Goal: Complete application form: Complete application form

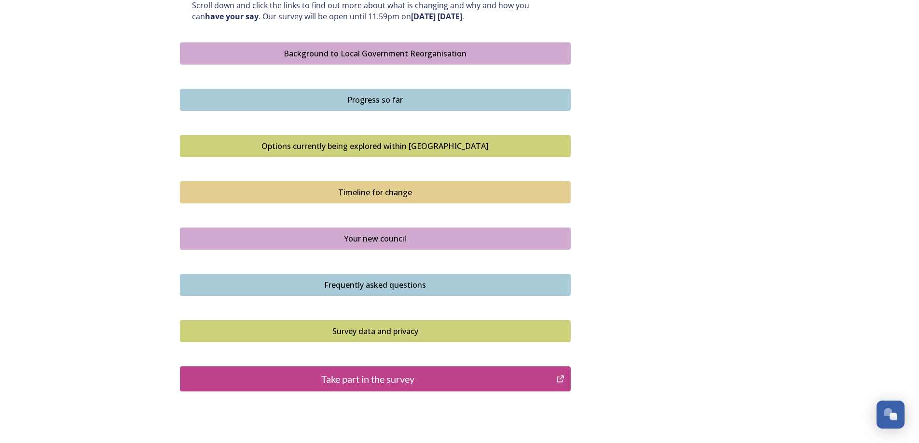
scroll to position [595, 0]
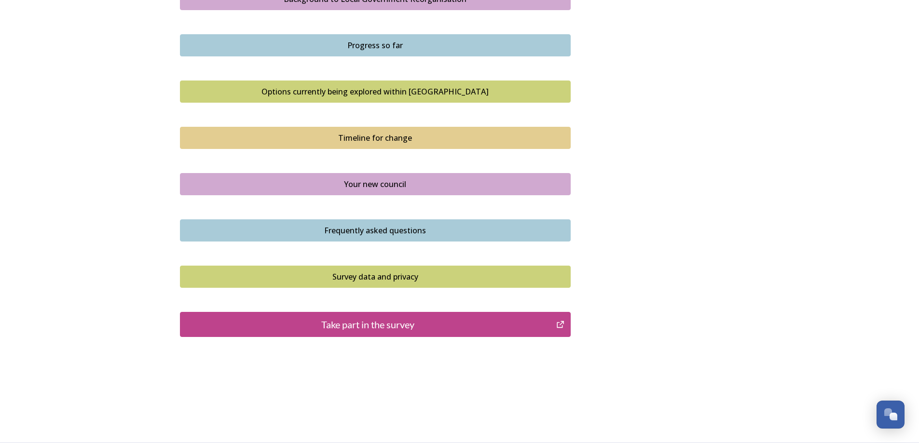
click at [360, 327] on div "Take part in the survey" at bounding box center [368, 324] width 366 height 14
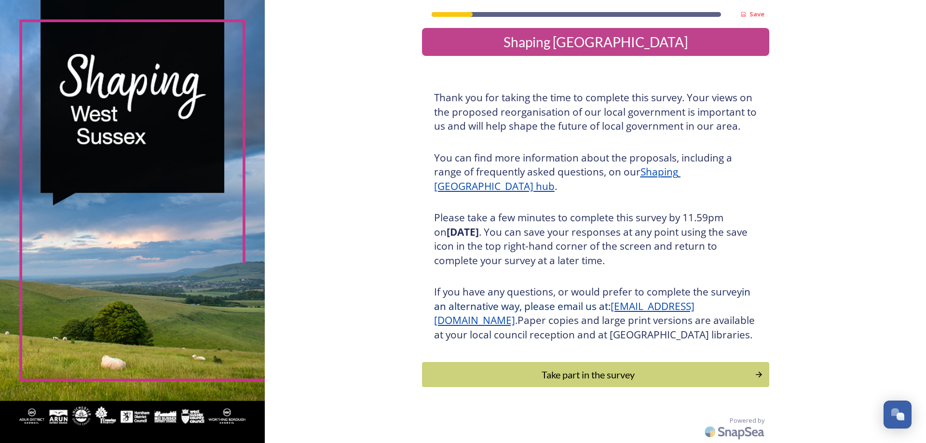
scroll to position [20, 0]
click at [572, 381] on div "Take part in the survey" at bounding box center [589, 375] width 326 height 14
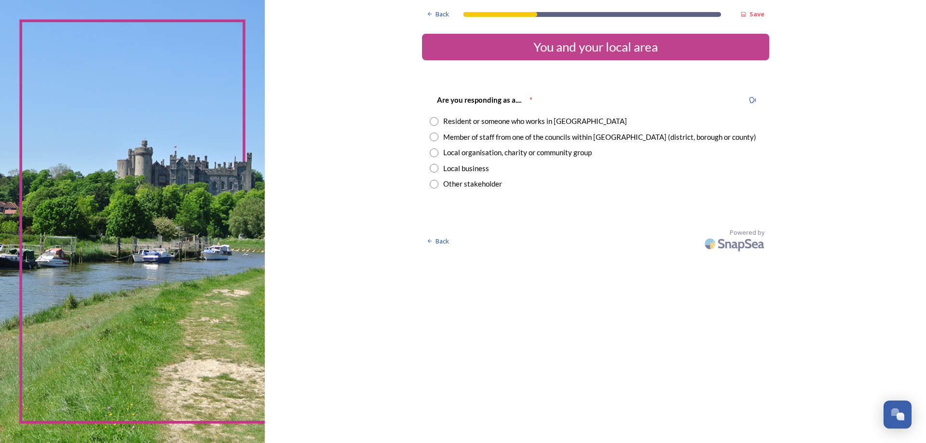
click at [433, 135] on input "radio" at bounding box center [434, 137] width 9 height 9
radio input "true"
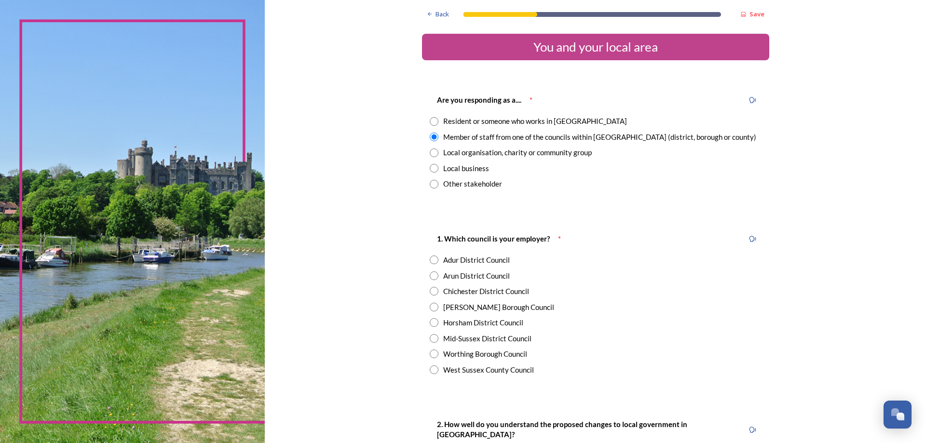
click at [430, 260] on input "radio" at bounding box center [434, 260] width 9 height 9
radio input "true"
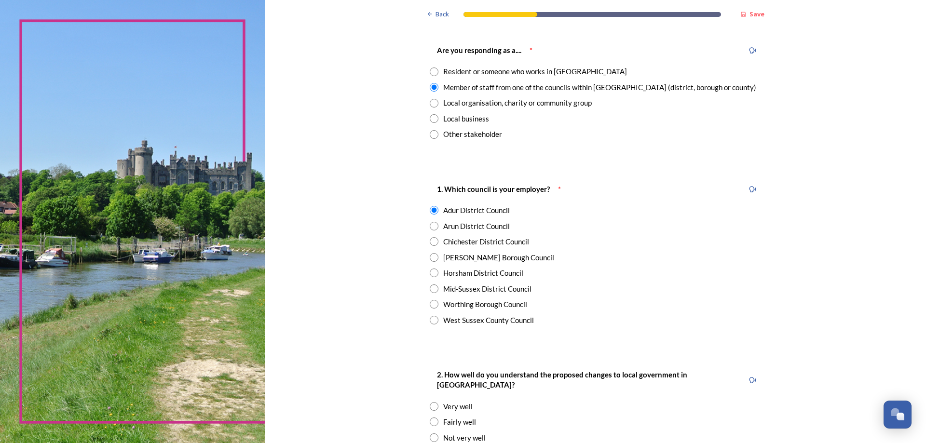
scroll to position [241, 0]
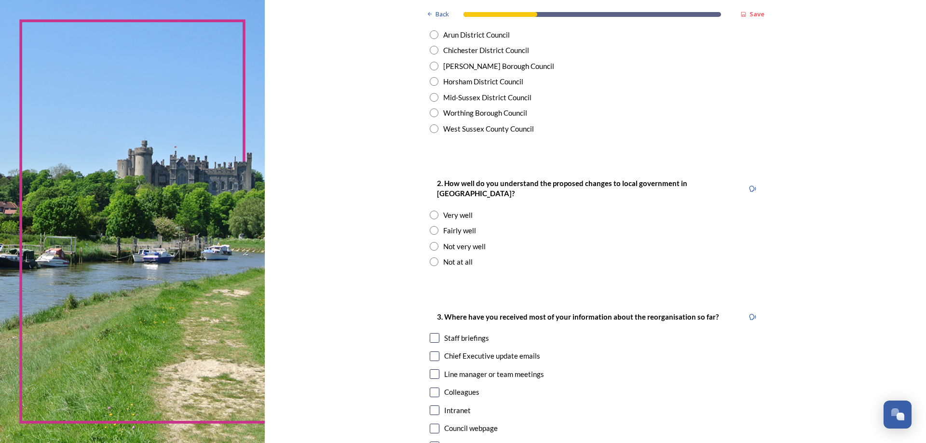
click at [432, 211] on input "radio" at bounding box center [434, 215] width 9 height 9
radio input "true"
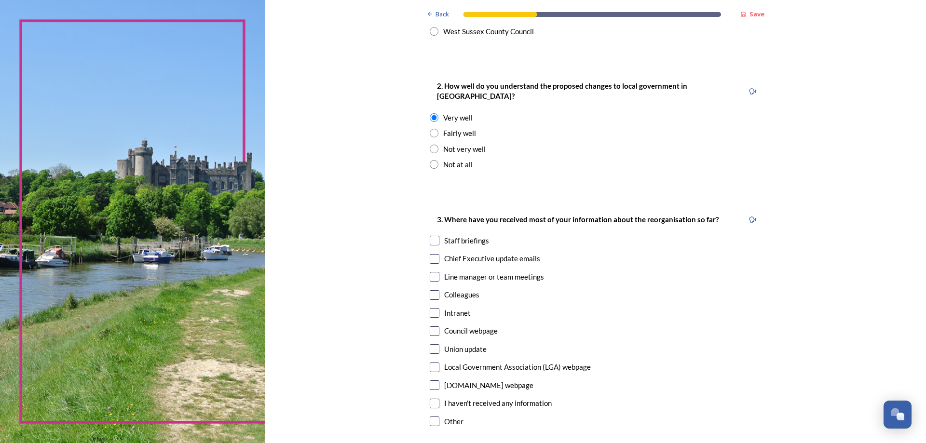
scroll to position [428, 0]
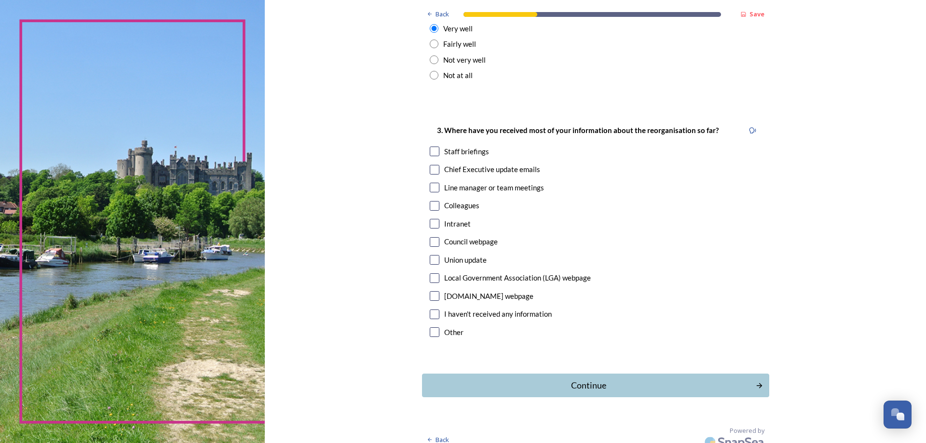
click at [432, 147] on input "checkbox" at bounding box center [435, 152] width 10 height 10
checkbox input "true"
click at [599, 379] on div "Continue" at bounding box center [589, 385] width 327 height 13
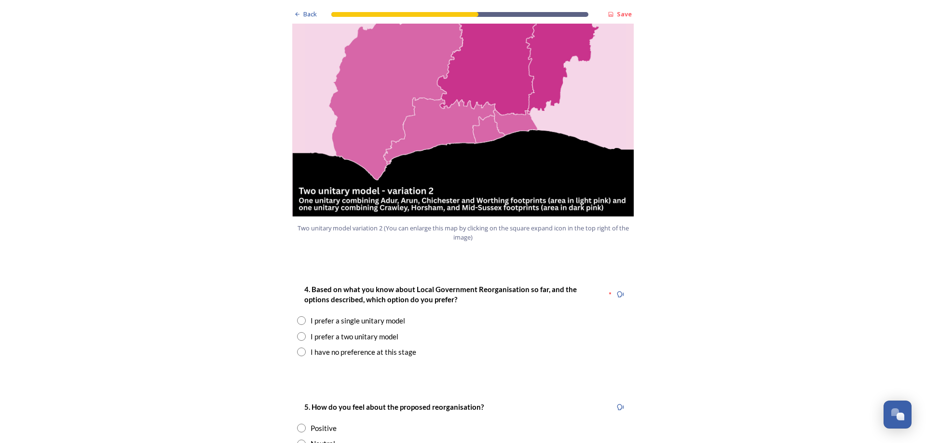
scroll to position [1158, 0]
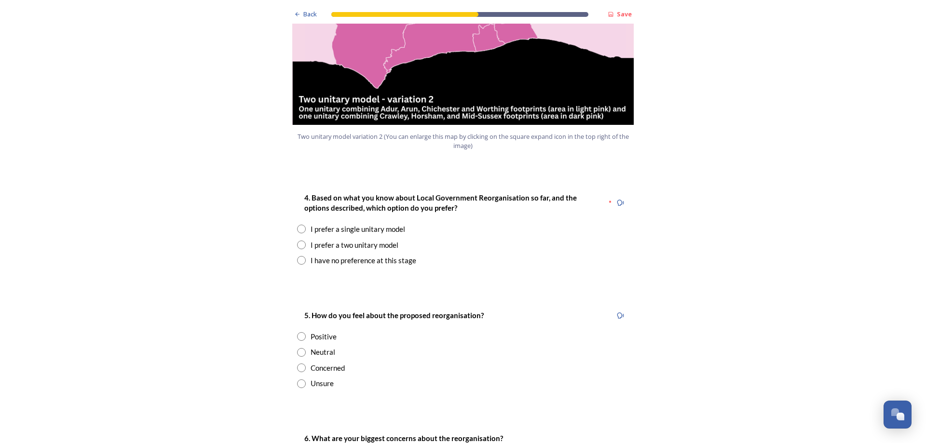
click at [297, 241] on input "radio" at bounding box center [301, 245] width 9 height 9
radio input "true"
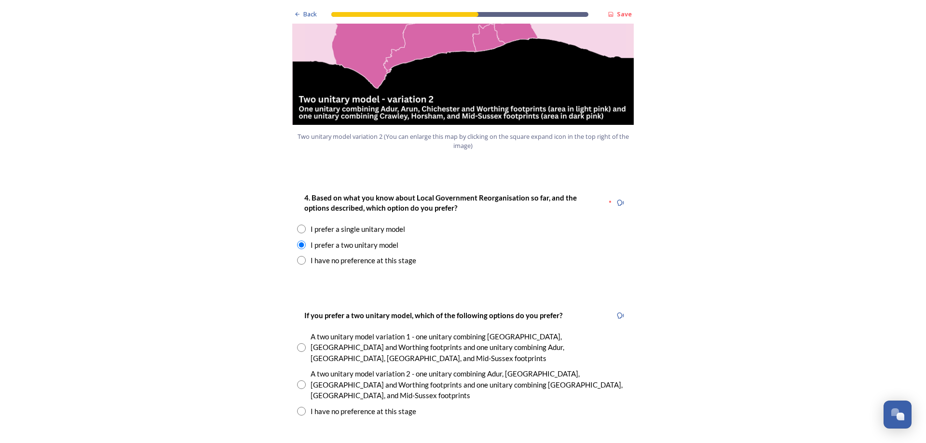
click at [297, 381] on input "radio" at bounding box center [301, 385] width 9 height 9
radio input "true"
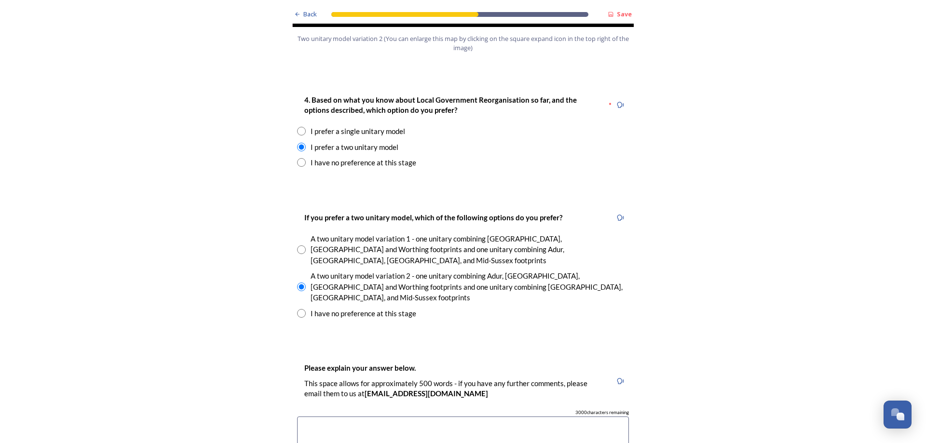
scroll to position [1447, 0]
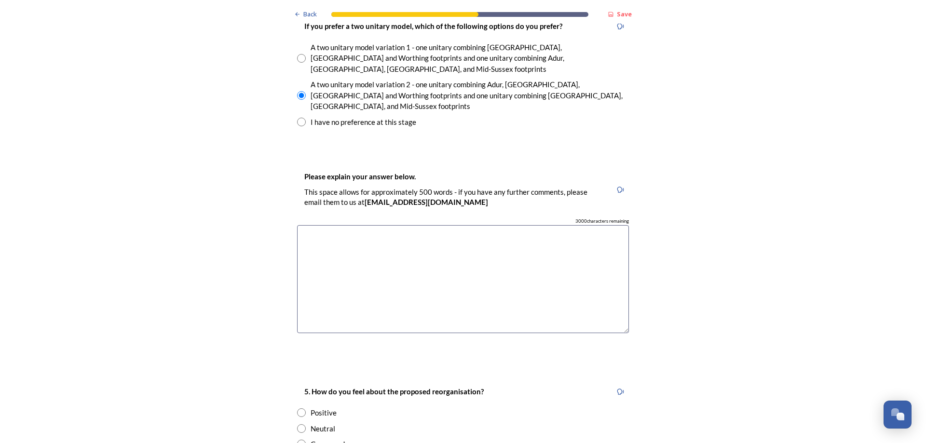
click at [370, 225] on textarea at bounding box center [463, 279] width 332 height 109
click at [433, 225] on textarea "Although I have selected variation 2, my prference would be to consider appropr…" at bounding box center [463, 279] width 332 height 109
click at [494, 225] on textarea "Although I have selected variation 2, my preference would be to consider approp…" at bounding box center [463, 279] width 332 height 109
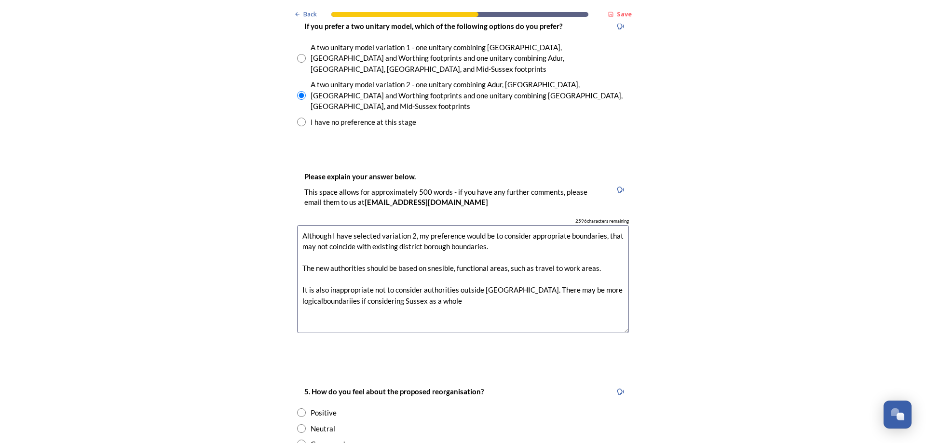
click at [320, 255] on textarea "Although I have selected variation 2, my preference would be to consider approp…" at bounding box center [463, 279] width 332 height 109
click at [327, 253] on textarea "Although I have selected variation 2, my preference would be to consider approp…" at bounding box center [463, 279] width 332 height 109
click at [461, 251] on textarea "Although I have selected variation 2, my preference would be to consider approp…" at bounding box center [463, 279] width 332 height 109
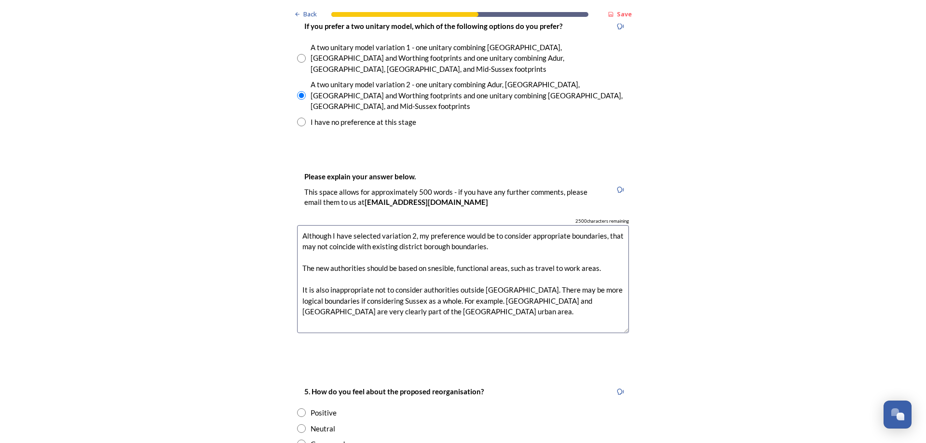
type textarea "Although I have selected variation 2, my preference would be to consider approp…"
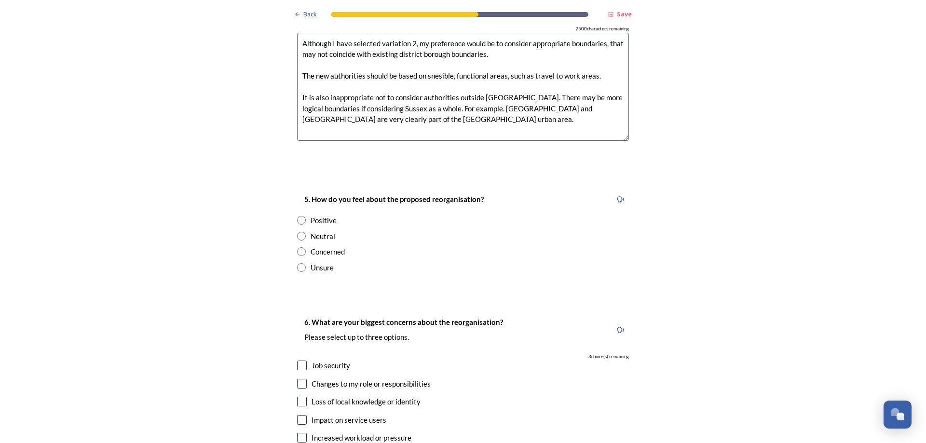
scroll to position [1640, 0]
click at [298, 263] on input "radio" at bounding box center [301, 267] width 9 height 9
radio input "true"
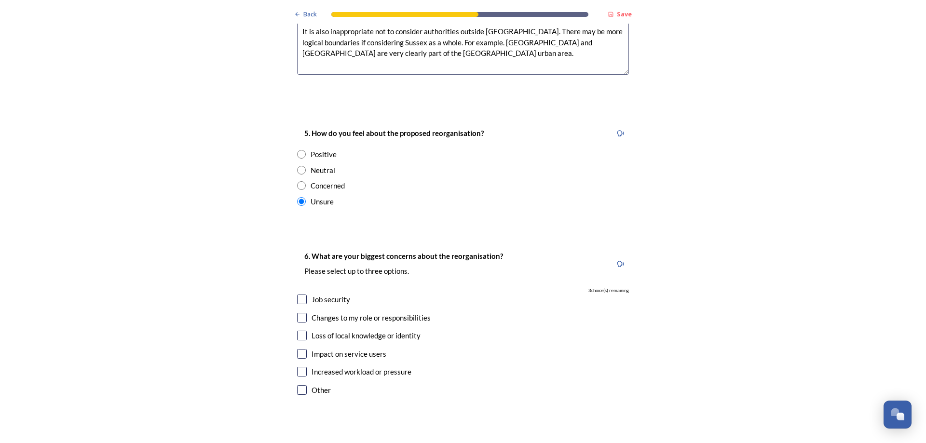
scroll to position [1833, 0]
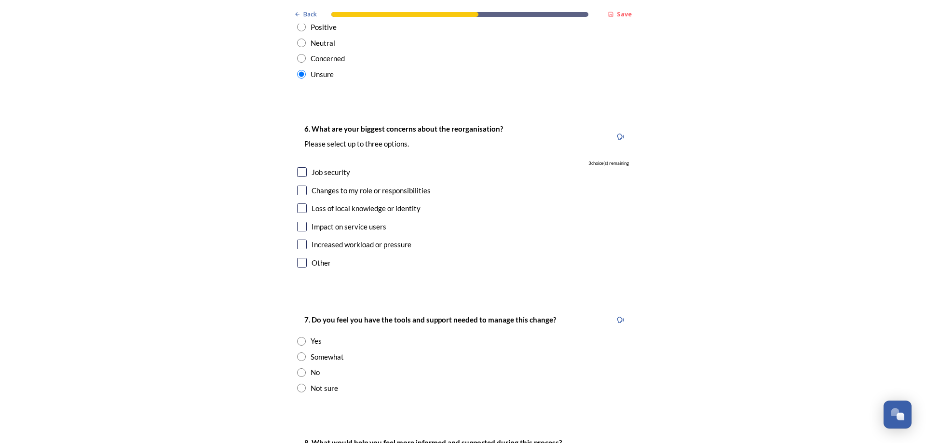
click at [299, 258] on input "checkbox" at bounding box center [302, 263] width 10 height 10
checkbox input "true"
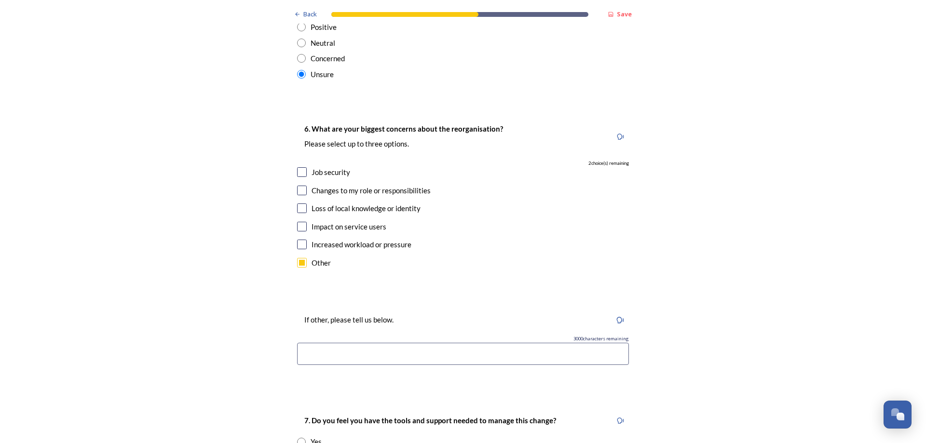
click at [359, 343] on input at bounding box center [463, 354] width 332 height 22
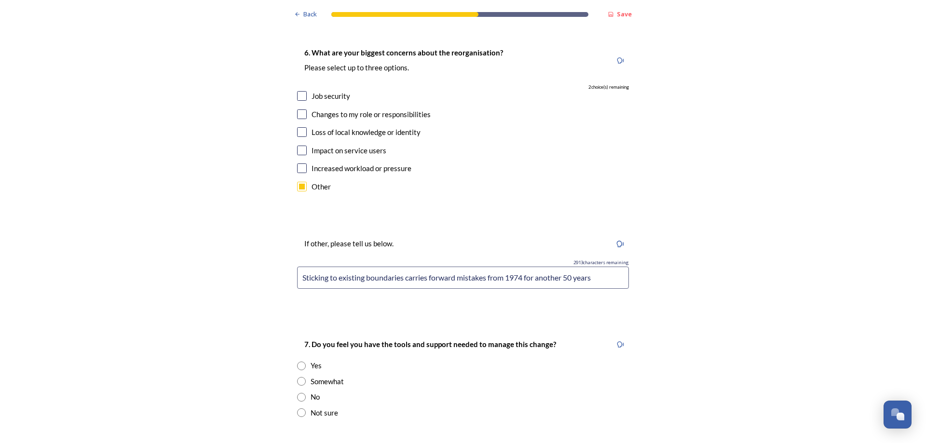
scroll to position [2026, 0]
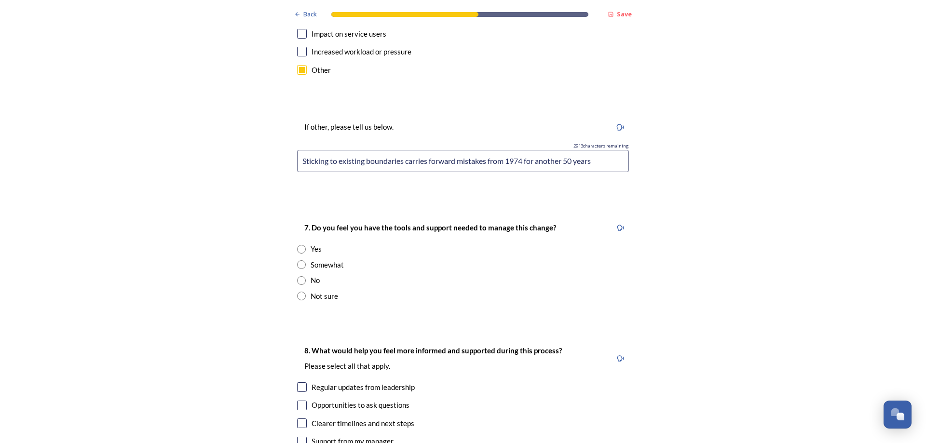
type input "Sticking to existing boundaries carries forward mistakes from 1974 for another …"
click at [297, 261] on input "radio" at bounding box center [301, 265] width 9 height 9
radio input "true"
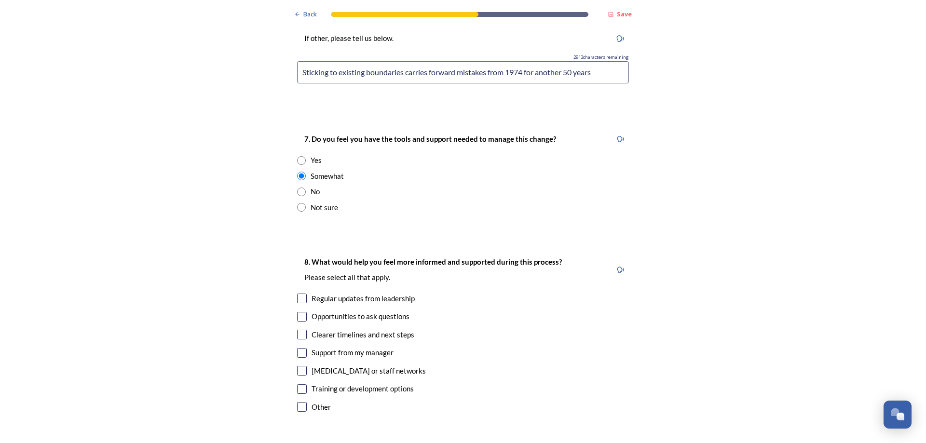
scroll to position [2219, 0]
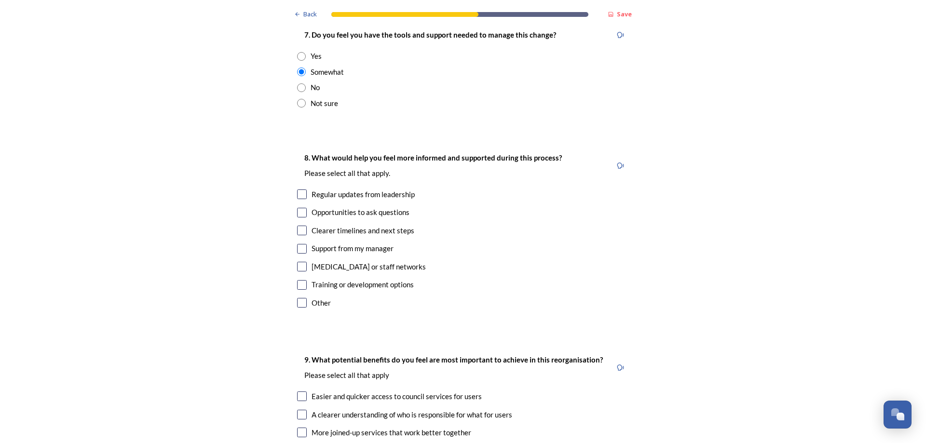
click at [293, 144] on div "8. What would help you feel more informed and supported during this process? Pl…" at bounding box center [462, 231] width 347 height 178
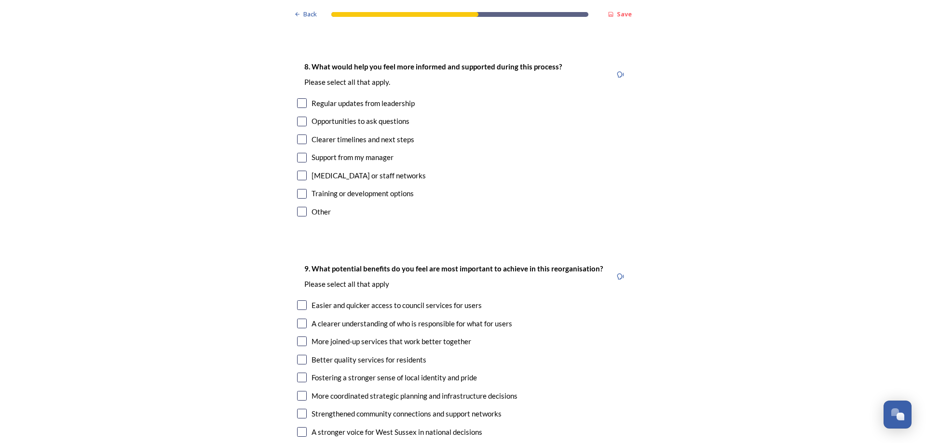
scroll to position [2412, 0]
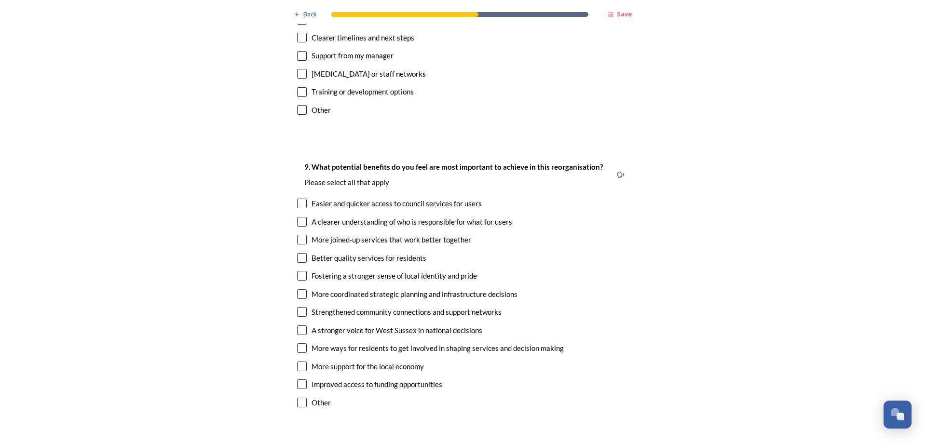
click at [299, 362] on input "checkbox" at bounding box center [302, 367] width 10 height 10
checkbox input "true"
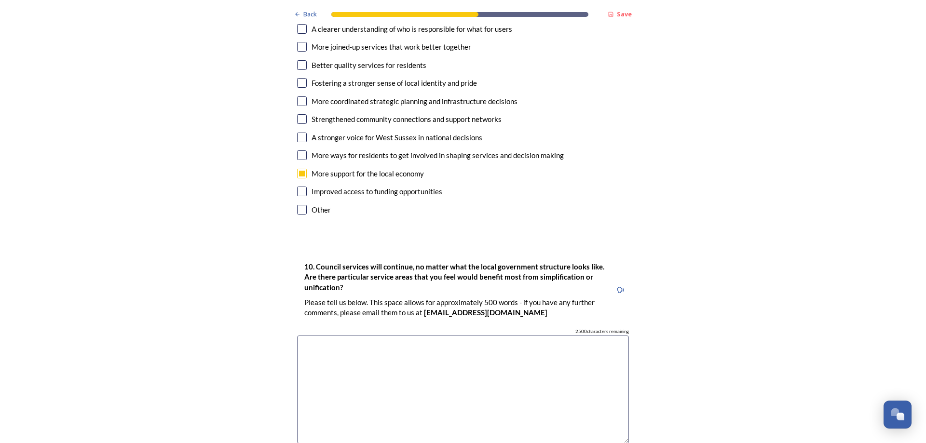
click at [370, 336] on textarea at bounding box center [463, 390] width 332 height 109
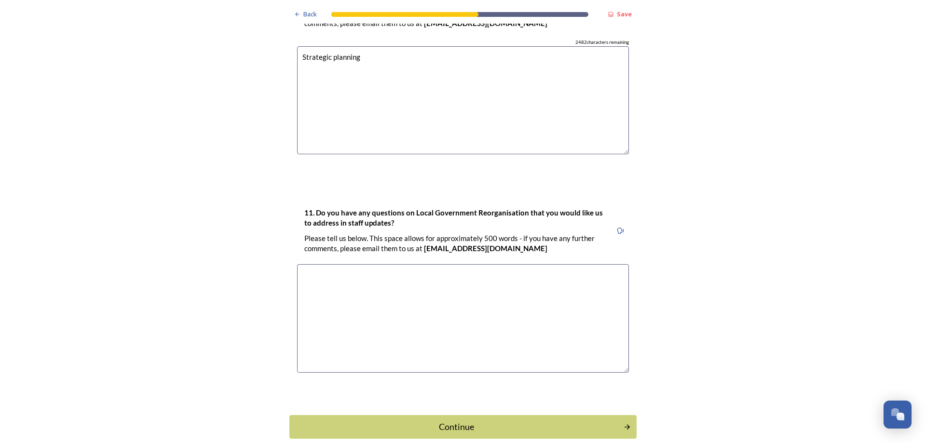
type textarea "Strategic planning"
click at [322, 264] on textarea at bounding box center [463, 318] width 332 height 109
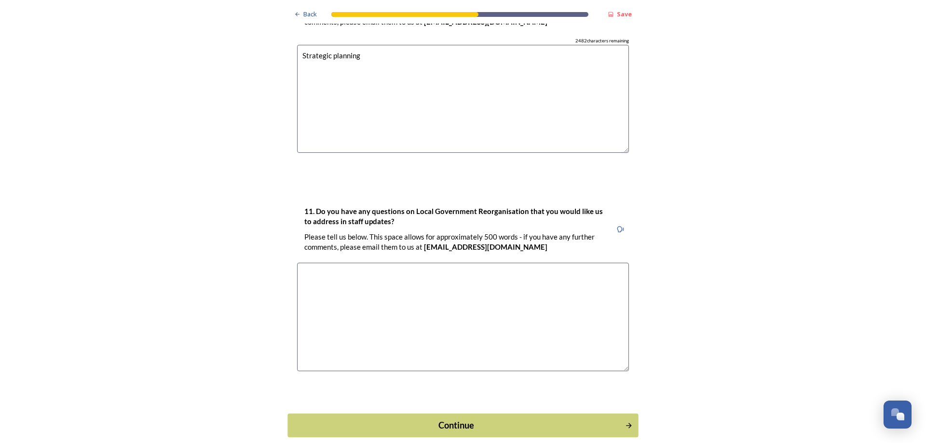
click at [462, 419] on div "Continue" at bounding box center [456, 425] width 327 height 13
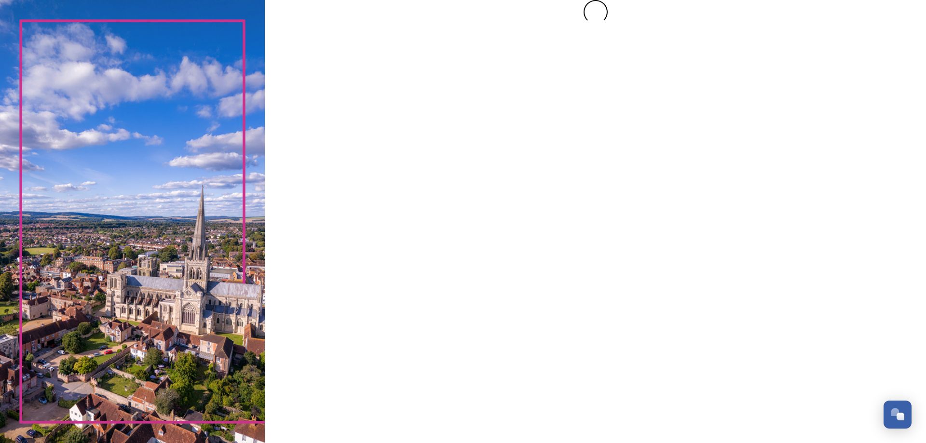
scroll to position [0, 0]
